Goal: Find specific page/section: Locate a particular part of the current website

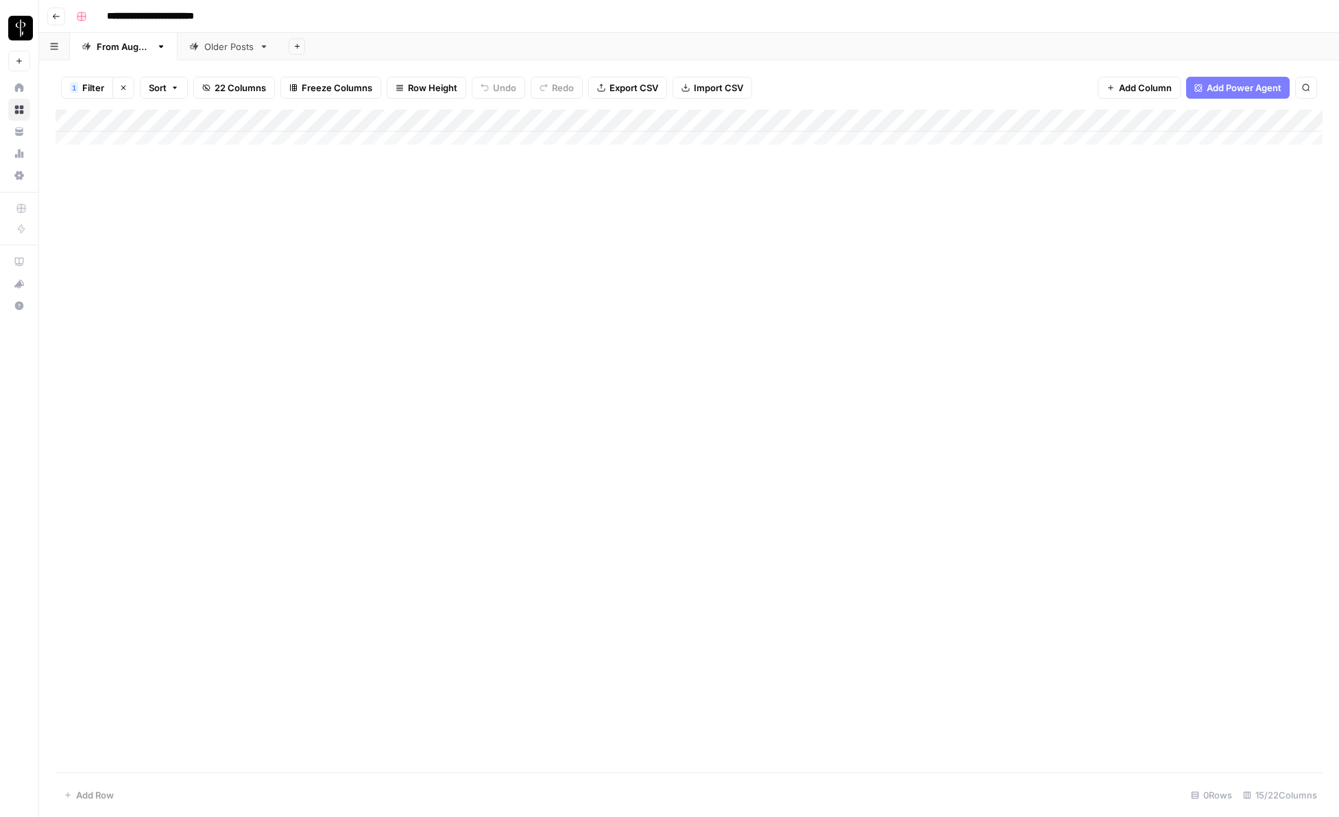
drag, startPoint x: 118, startPoint y: 88, endPoint x: 109, endPoint y: 67, distance: 23.0
click at [118, 88] on button "Clear filters" at bounding box center [123, 88] width 22 height 22
click at [67, 90] on button "Filter" at bounding box center [87, 88] width 52 height 22
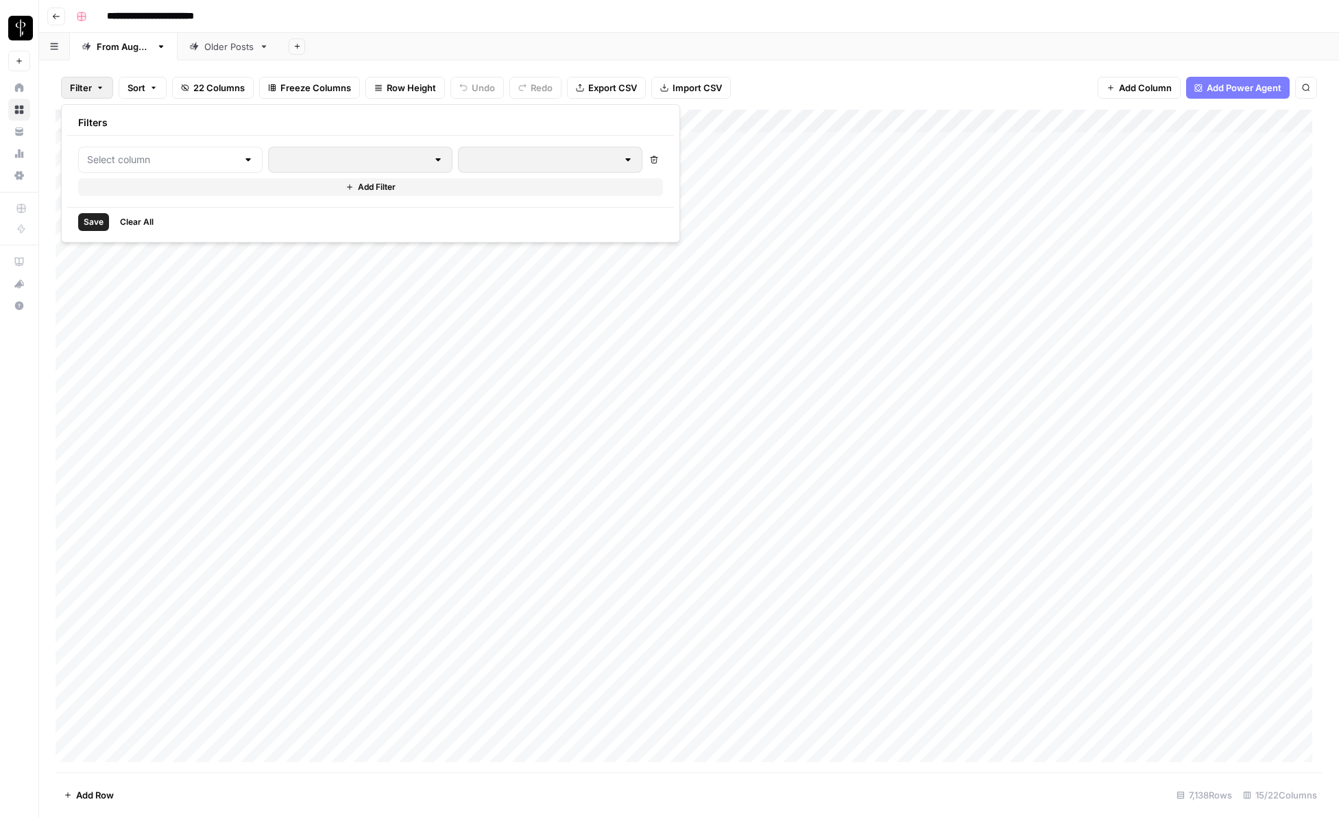
click at [149, 177] on div "Delete Add Filter" at bounding box center [370, 171] width 585 height 49
click at [153, 164] on input "text" at bounding box center [162, 160] width 150 height 14
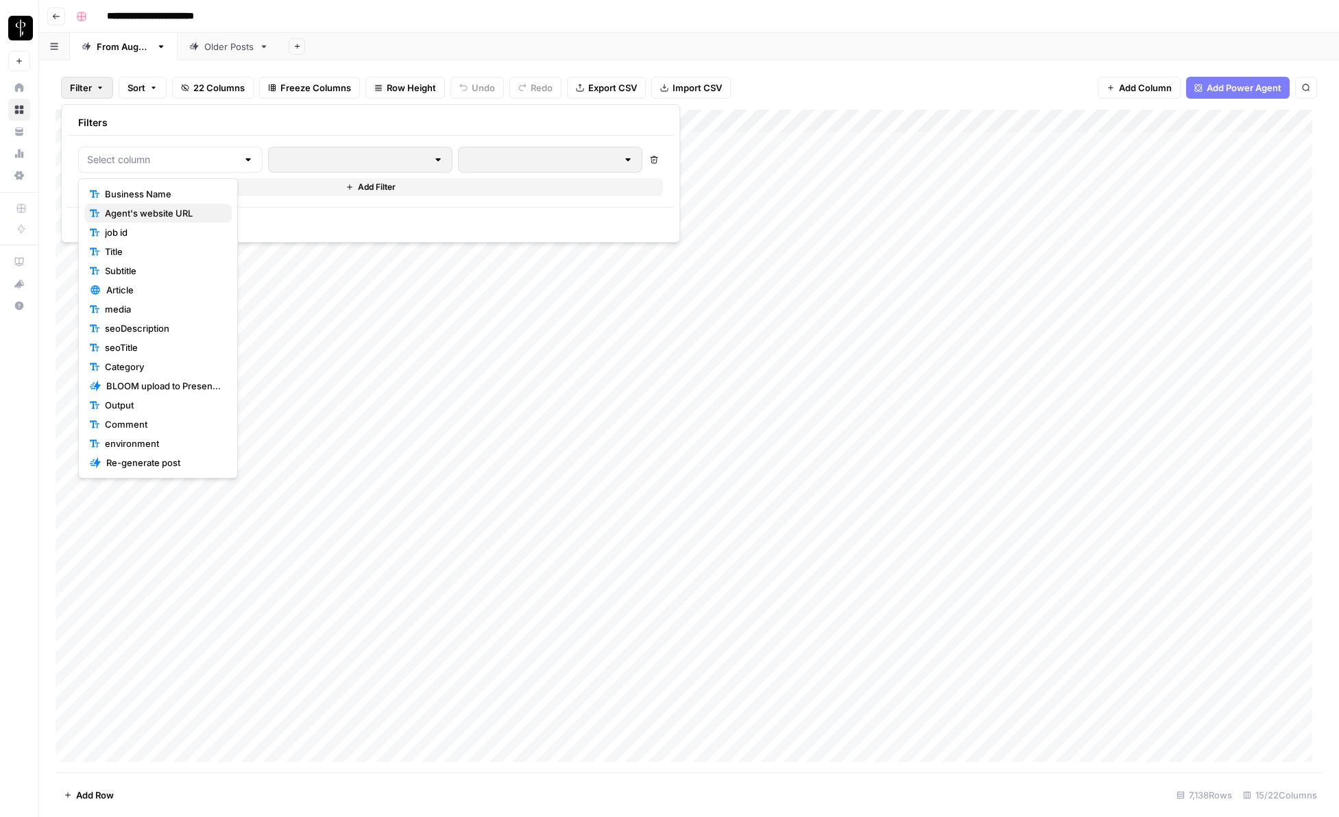
click at [171, 208] on span "Agent's website URL" at bounding box center [163, 213] width 116 height 14
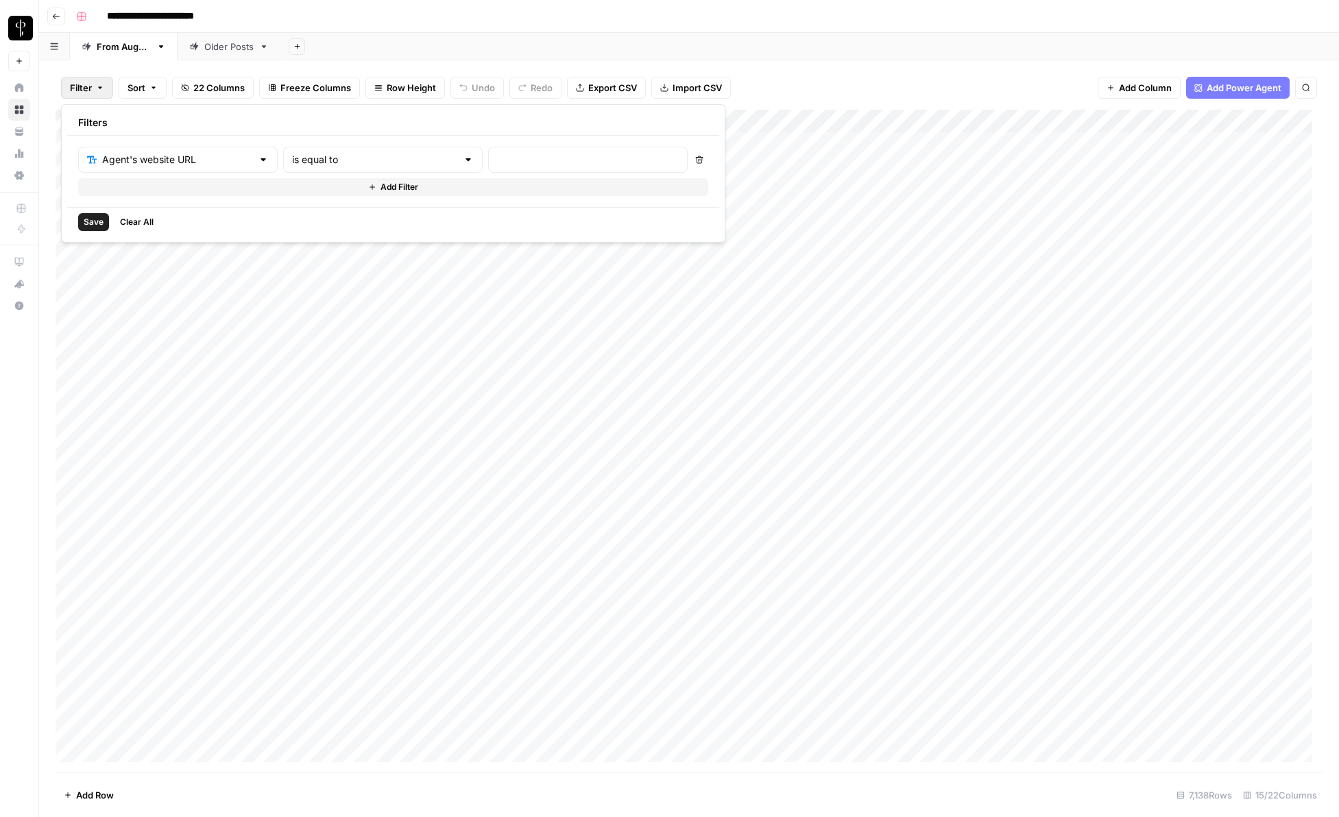
click at [324, 169] on div "is equal to" at bounding box center [383, 160] width 200 height 26
click at [319, 230] on span "contains" at bounding box center [325, 233] width 134 height 14
type input "contains"
click at [497, 162] on input "text" at bounding box center [588, 160] width 182 height 14
type input "tahoedream"
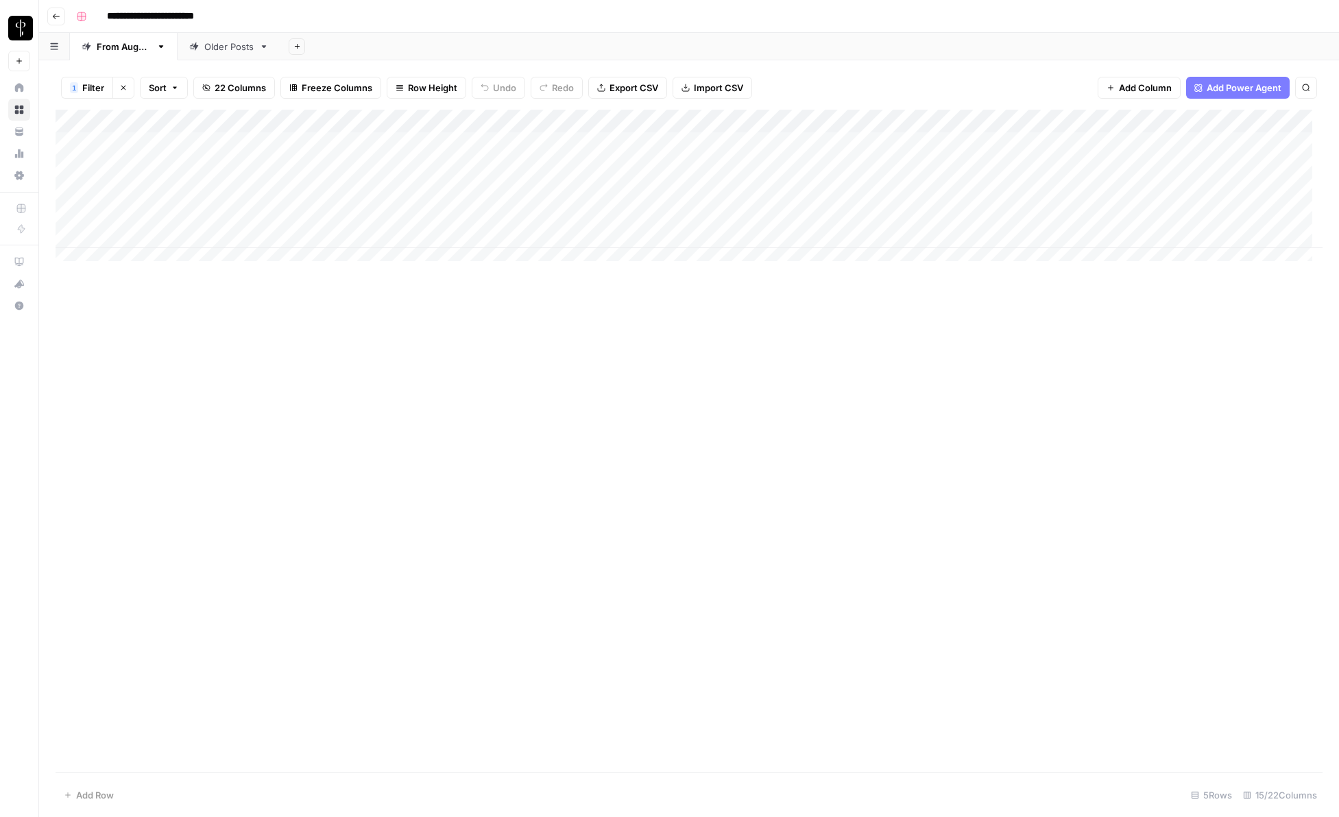
click at [577, 404] on div "Add Column" at bounding box center [689, 441] width 1267 height 663
